Goal: Task Accomplishment & Management: Manage account settings

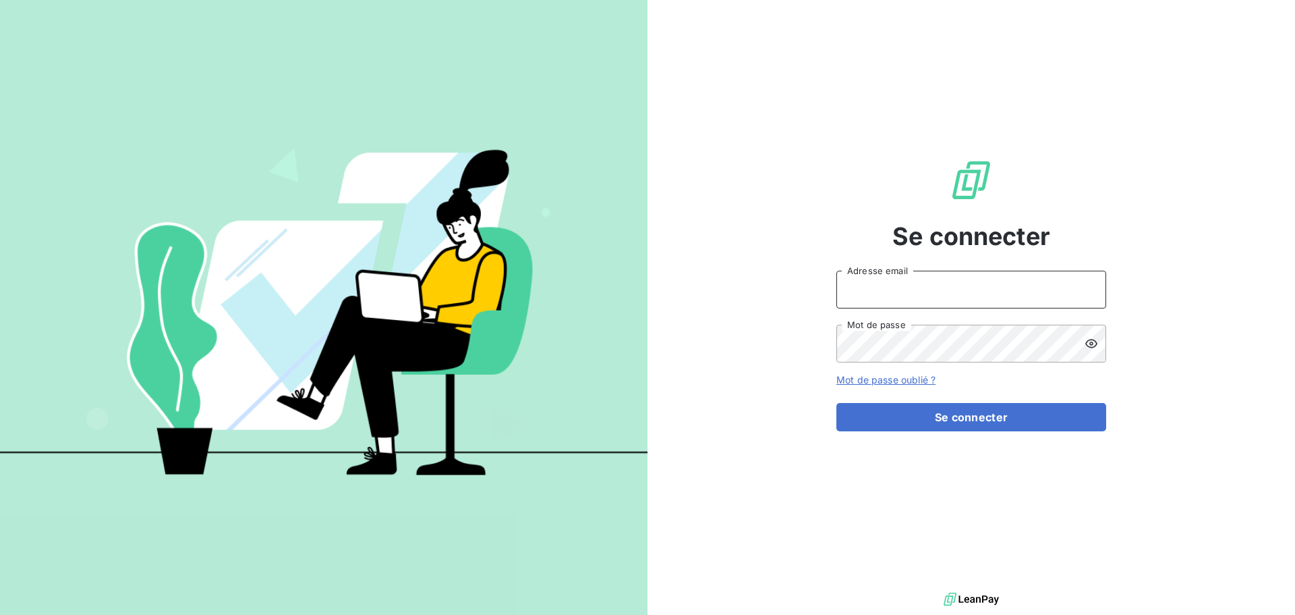
drag, startPoint x: 895, startPoint y: 284, endPoint x: 900, endPoint y: 291, distance: 8.8
click at [895, 284] on input "Adresse email" at bounding box center [972, 290] width 270 height 38
type input "[EMAIL_ADDRESS][DOMAIN_NAME]"
click at [837, 403] on button "Se connecter" at bounding box center [972, 417] width 270 height 28
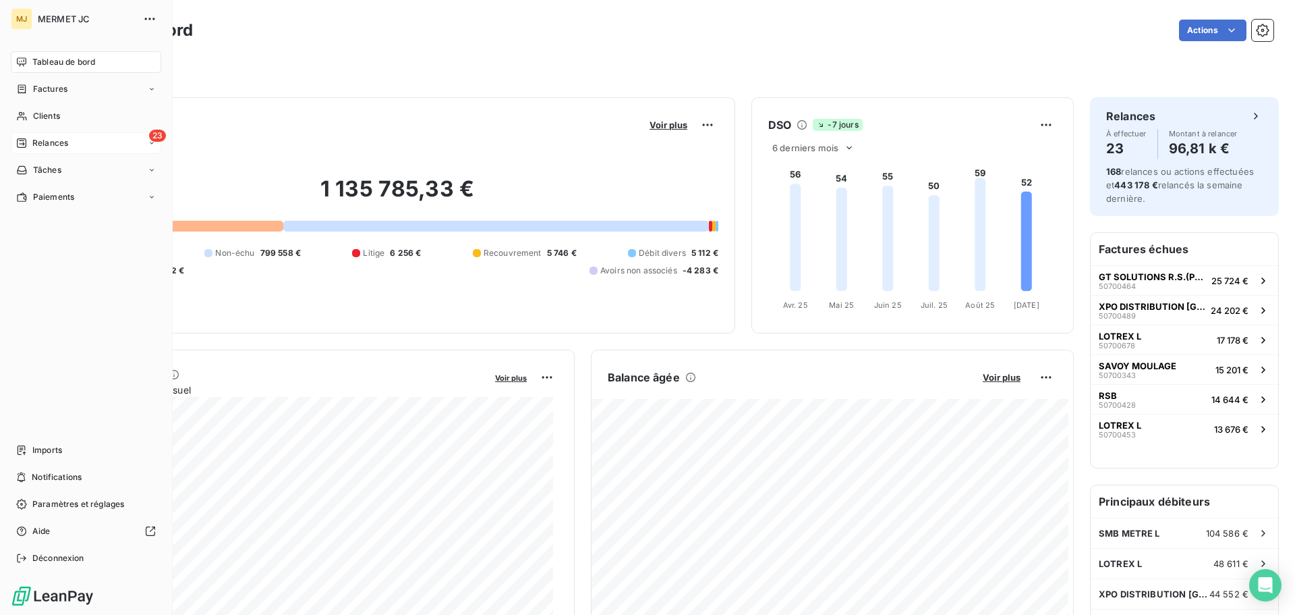
click at [31, 140] on div "Relances" at bounding box center [42, 143] width 52 height 12
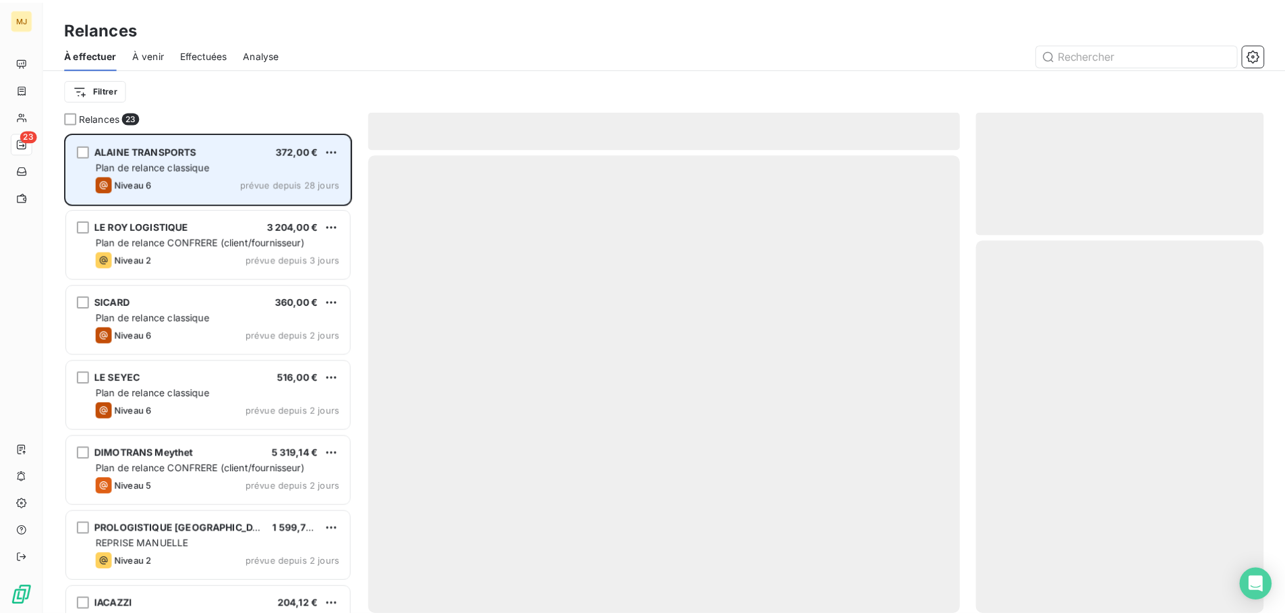
scroll to position [472, 280]
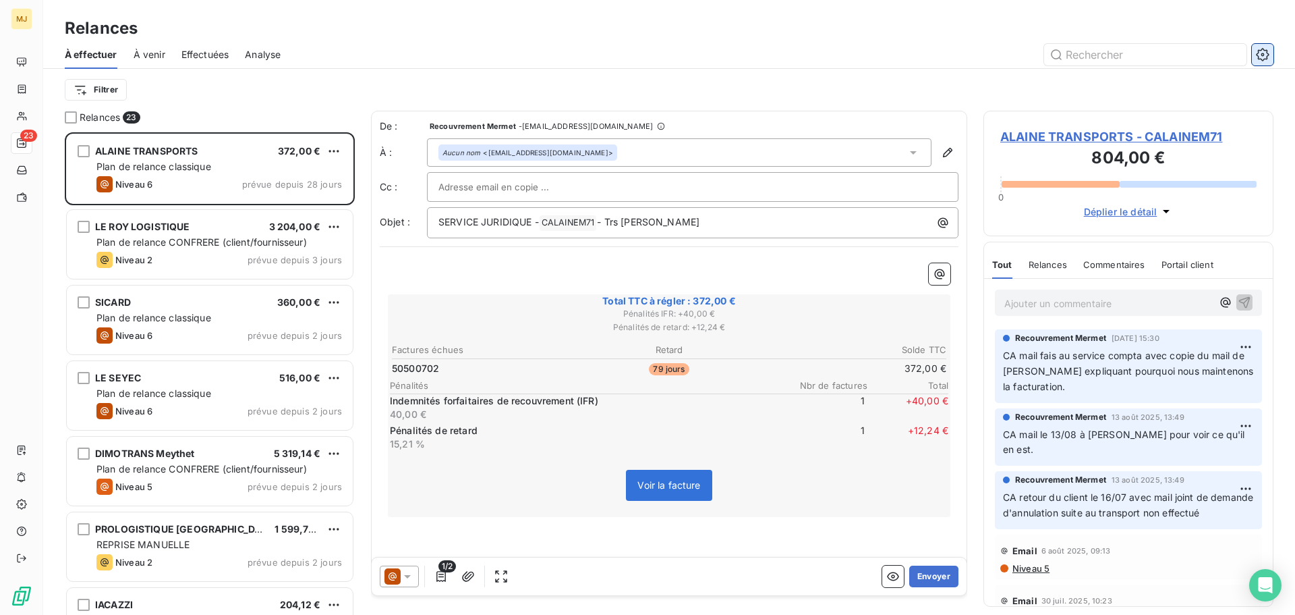
click at [1264, 53] on icon "button" at bounding box center [1262, 54] width 13 height 13
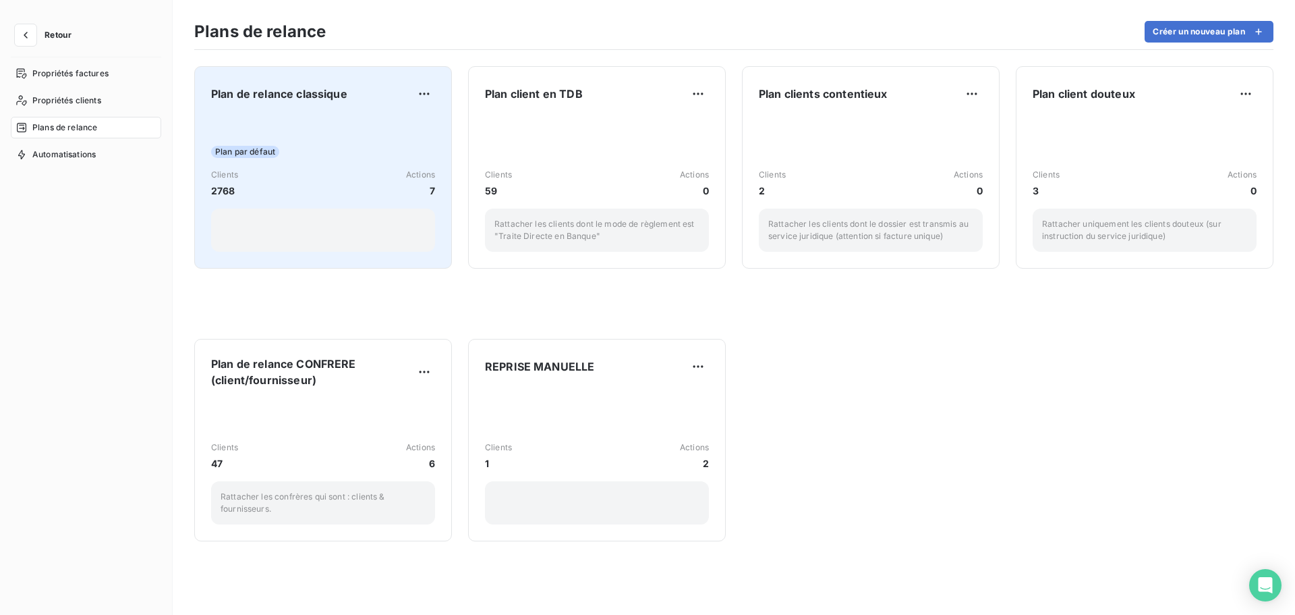
click at [409, 131] on div "Plan par défaut Clients 2768 Actions 7" at bounding box center [323, 183] width 224 height 136
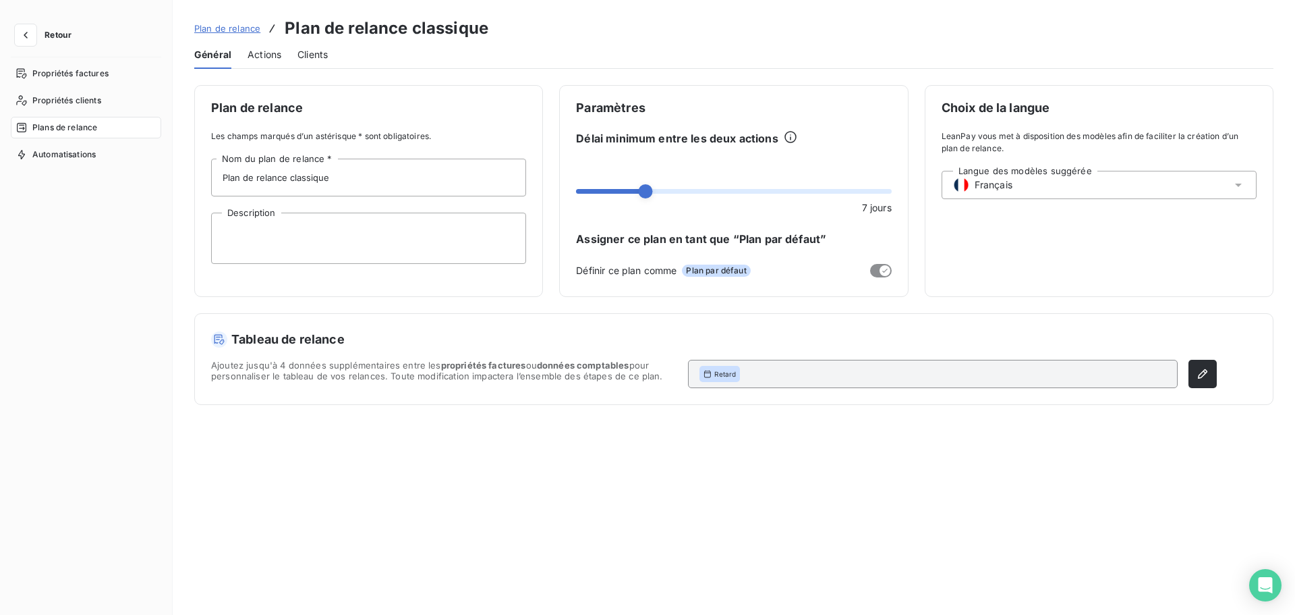
click at [252, 55] on span "Actions" at bounding box center [265, 54] width 34 height 13
